Goal: Task Accomplishment & Management: Manage account settings

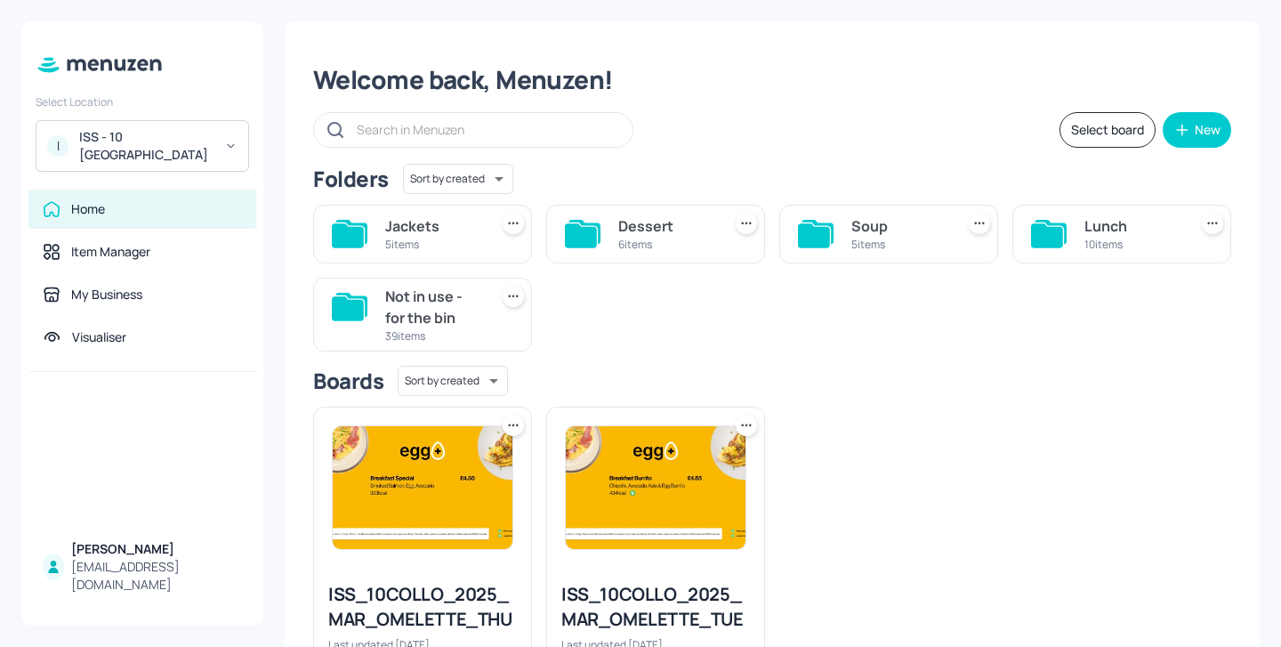
scroll to position [111, 0]
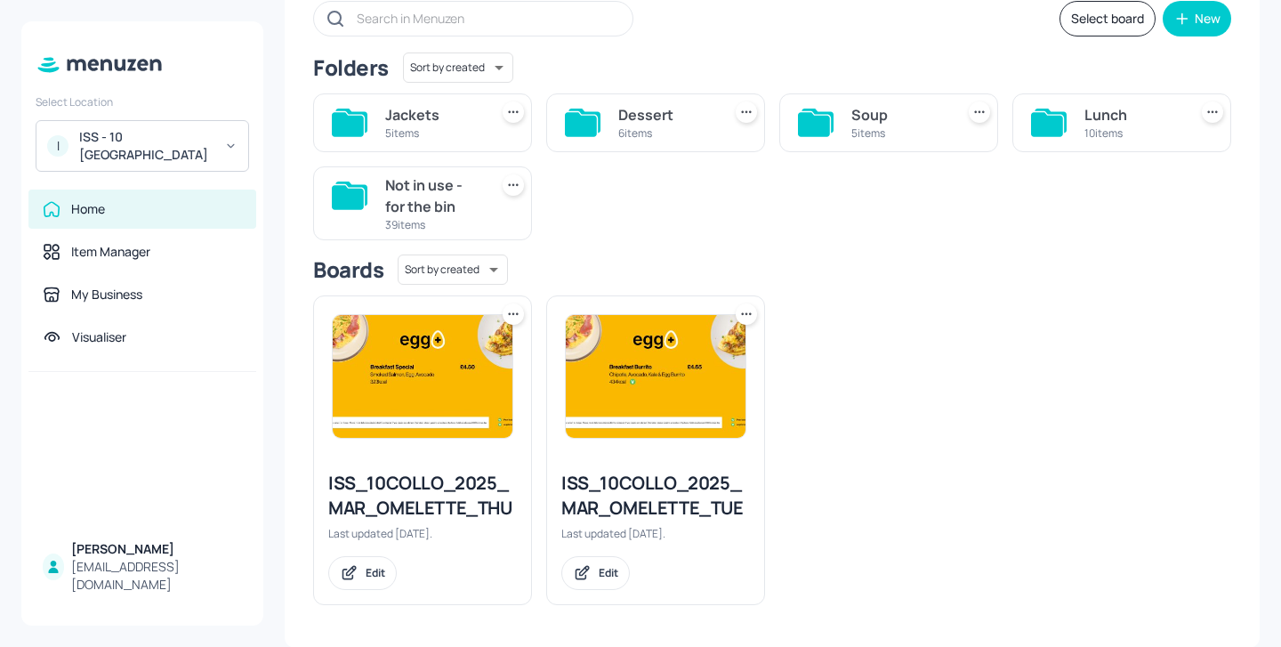
click at [196, 184] on div "Select Location I [GEOGRAPHIC_DATA] - 10 [GEOGRAPHIC_DATA] Home Item Manager My…" at bounding box center [142, 323] width 242 height 604
click at [196, 150] on div "ISS - 10 [GEOGRAPHIC_DATA]" at bounding box center [146, 146] width 134 height 36
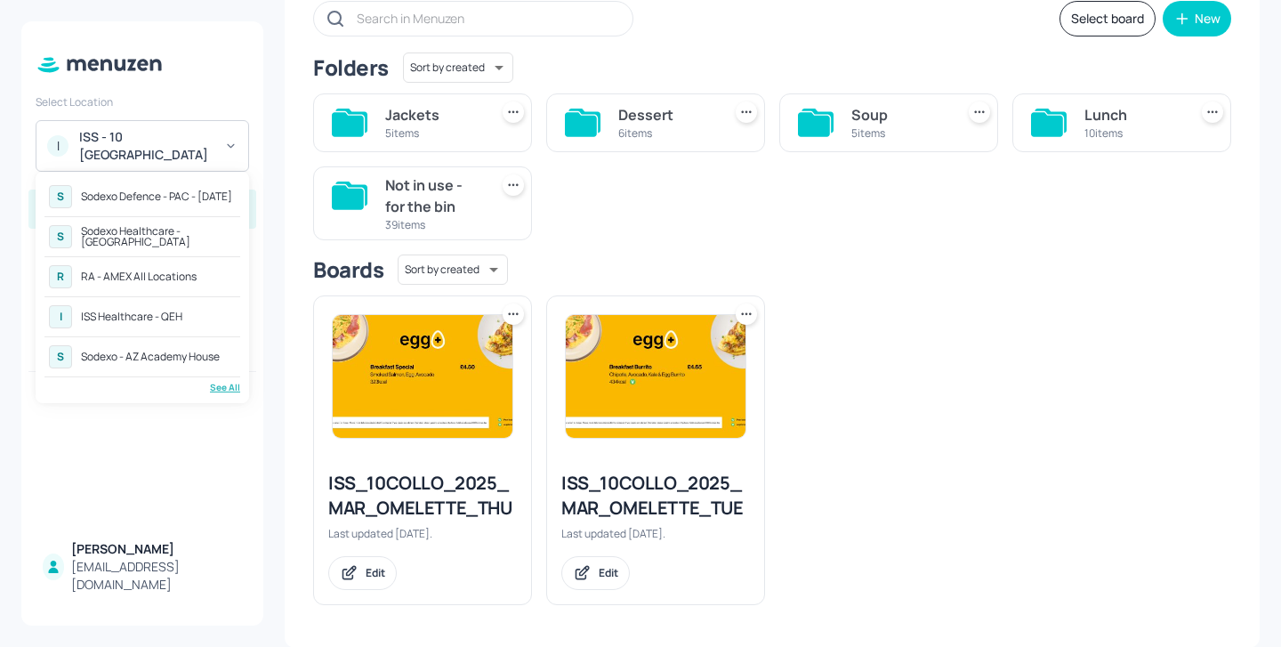
click at [206, 243] on div "Sodexo Healthcare - [GEOGRAPHIC_DATA]" at bounding box center [158, 236] width 155 height 21
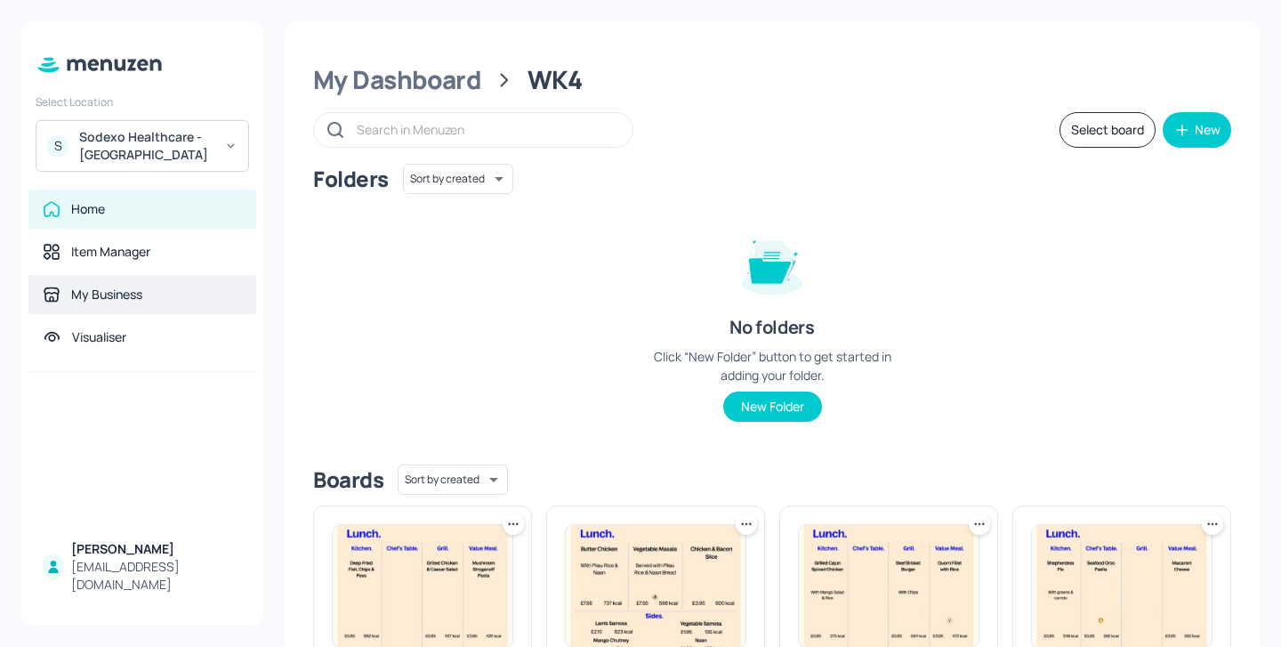
click at [109, 300] on div "My Business" at bounding box center [106, 295] width 71 height 18
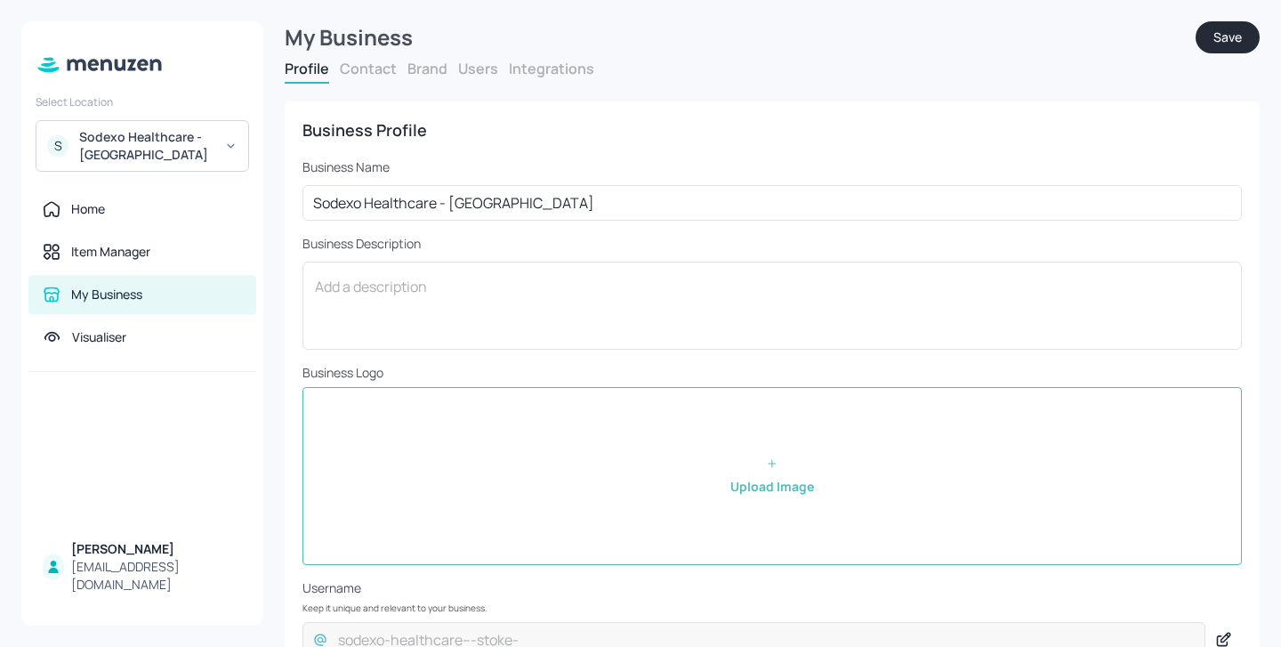
click at [393, 73] on button "Contact" at bounding box center [368, 69] width 57 height 20
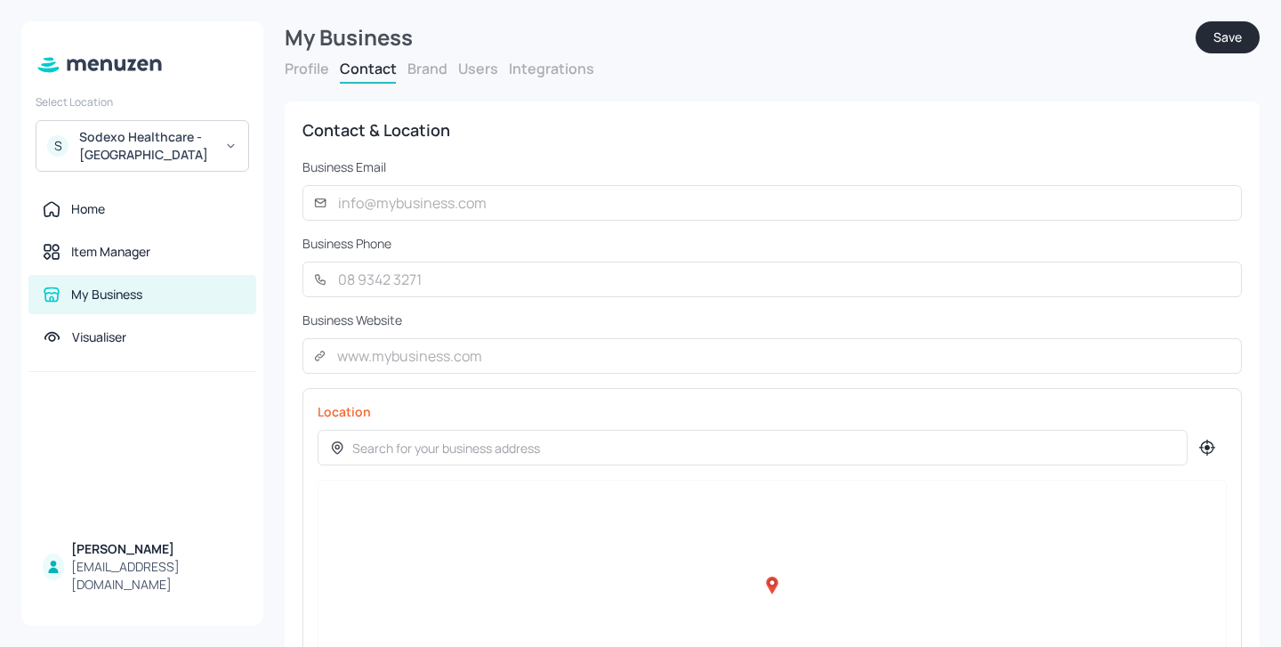
click at [440, 71] on button "Brand" at bounding box center [428, 69] width 40 height 20
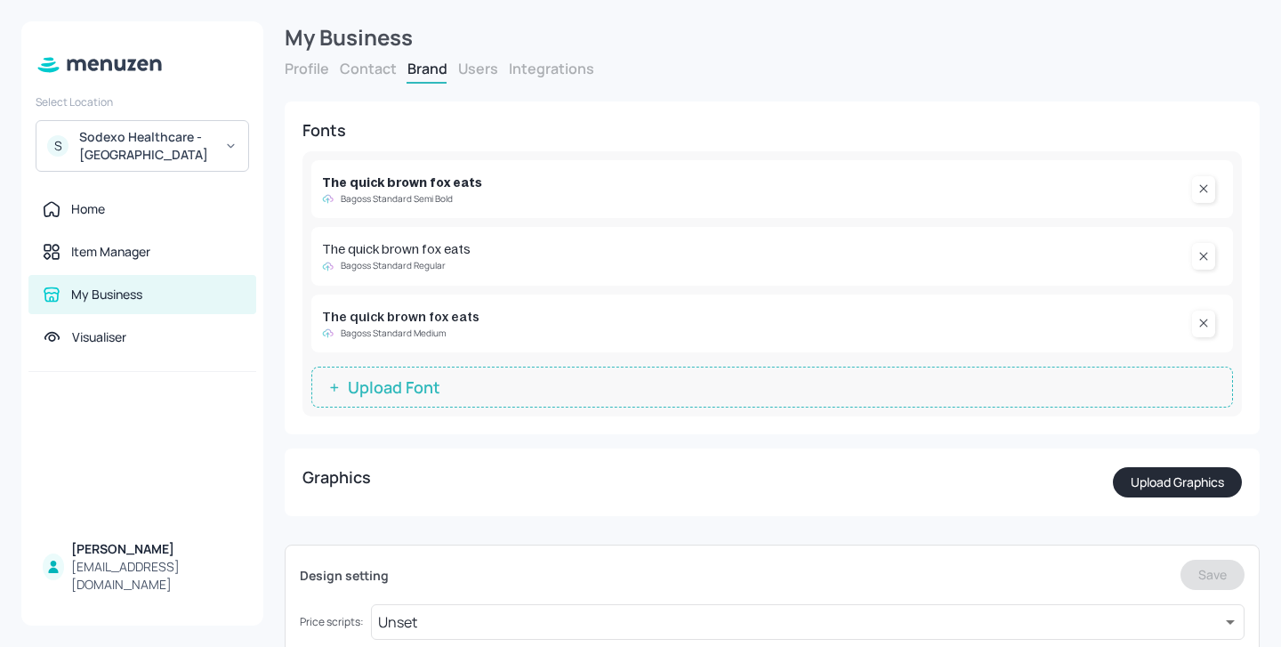
click at [509, 71] on button "Integrations" at bounding box center [551, 69] width 85 height 20
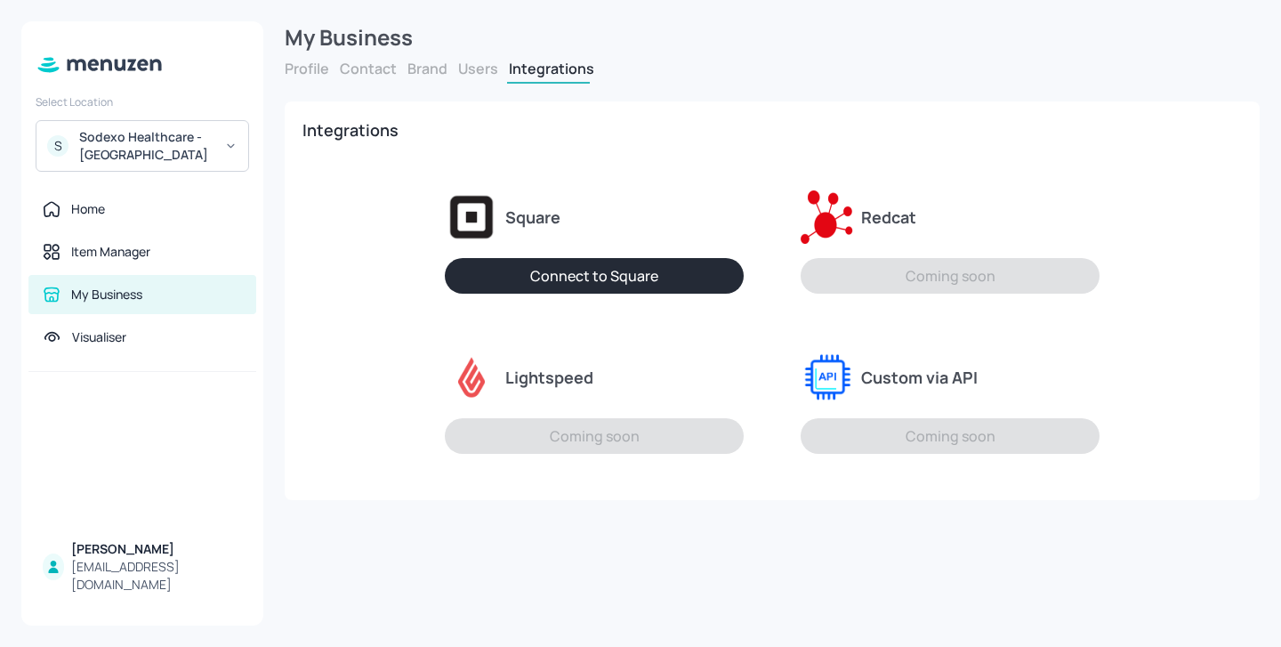
click at [453, 71] on div "Profile Contact Brand Users Integrations" at bounding box center [772, 71] width 975 height 25
click at [465, 71] on button "Users" at bounding box center [478, 69] width 40 height 20
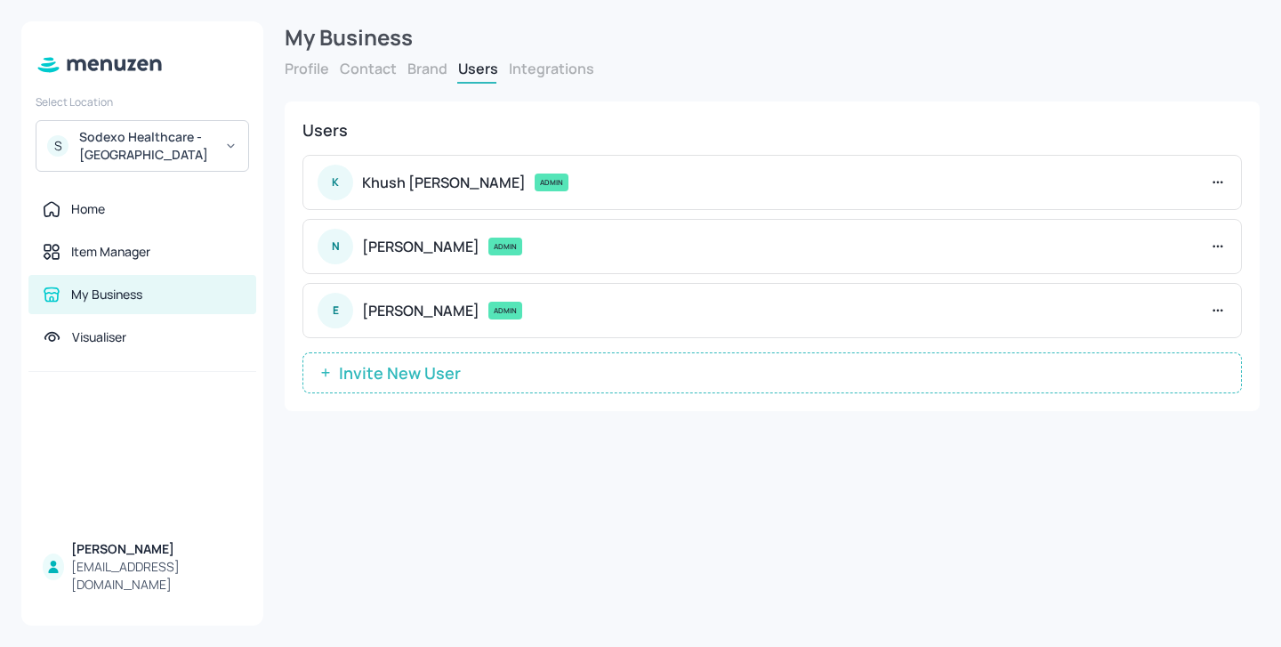
click at [407, 380] on span "Invite New User" at bounding box center [400, 373] width 140 height 18
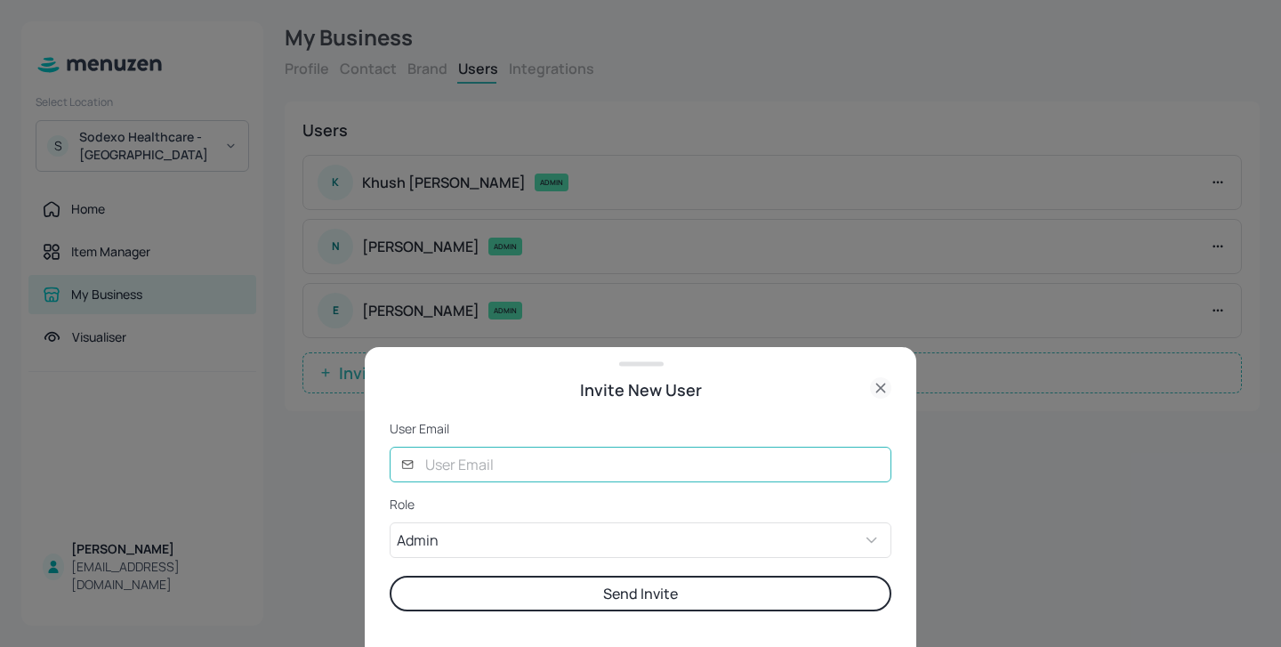
click at [467, 481] on input "text" at bounding box center [653, 465] width 477 height 36
type input "glory@digital-messaging.com"
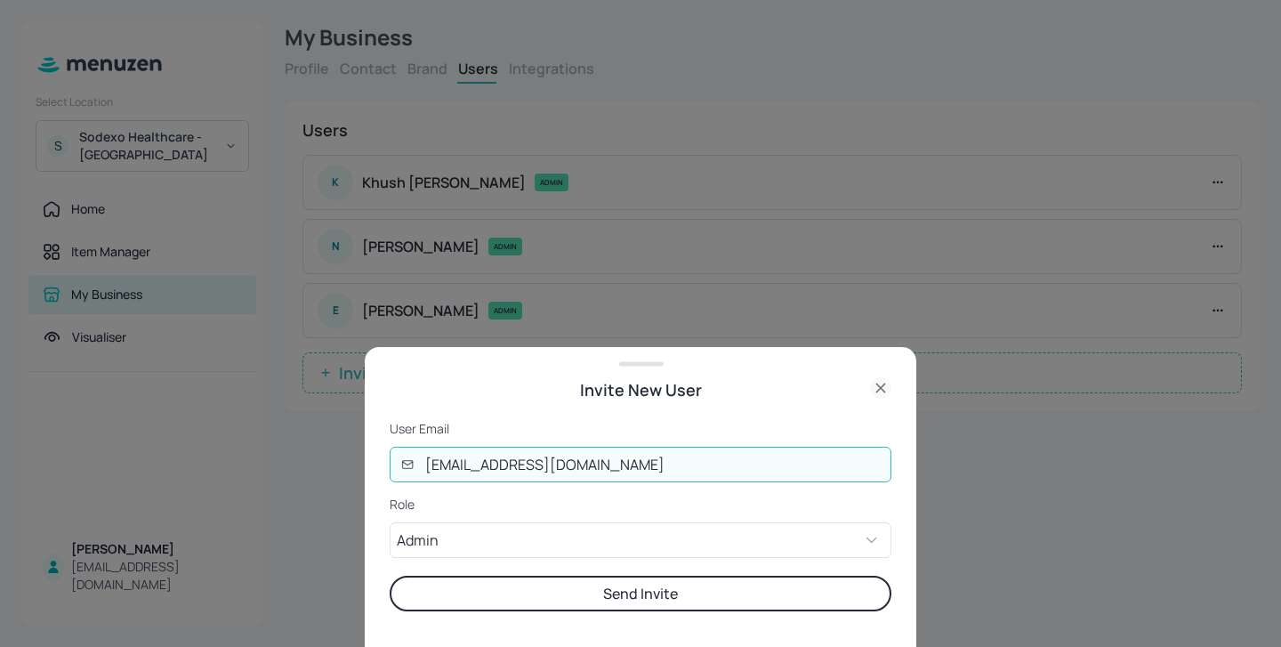
click at [631, 591] on button "Send Invite" at bounding box center [641, 594] width 502 height 36
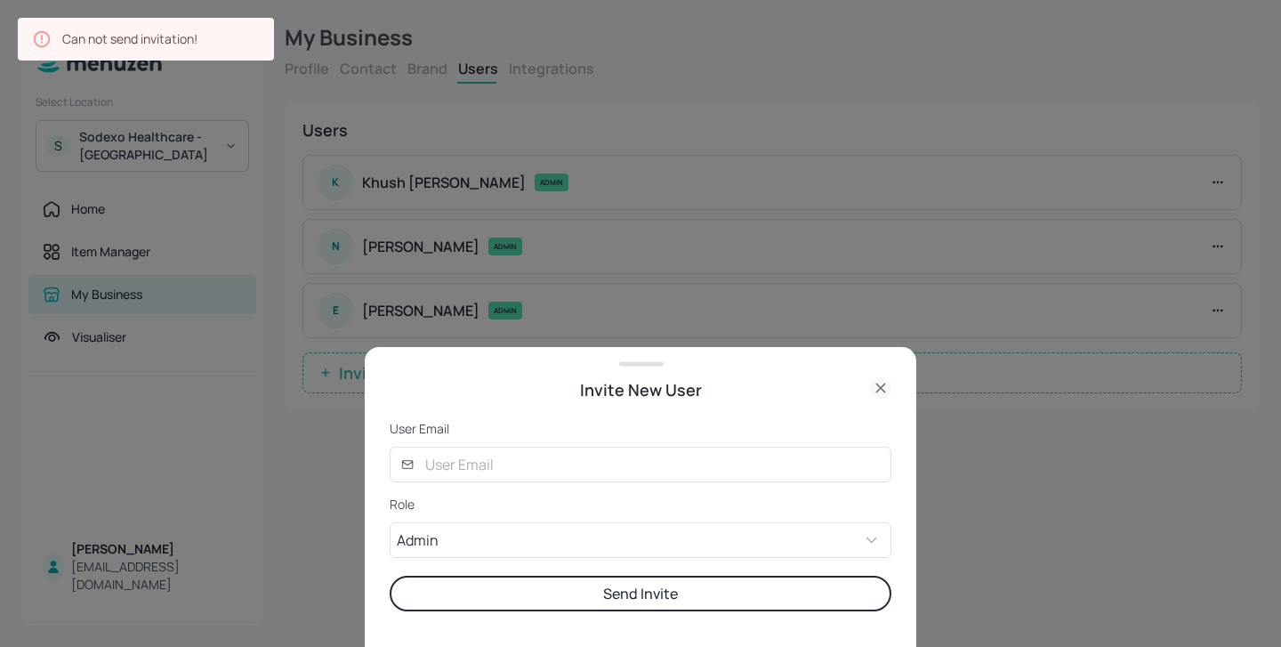
click at [878, 390] on icon at bounding box center [881, 388] width 8 height 8
